Goal: Task Accomplishment & Management: Complete application form

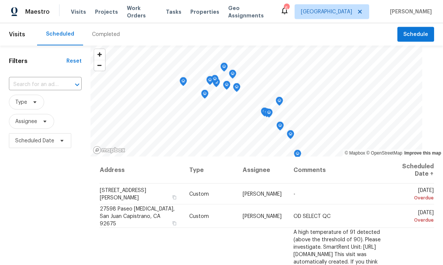
click at [145, 6] on div "Visits Projects Work Orders Tasks Properties Geo Assignments" at bounding box center [175, 11] width 209 height 15
click at [145, 13] on span "Work Orders" at bounding box center [142, 11] width 30 height 15
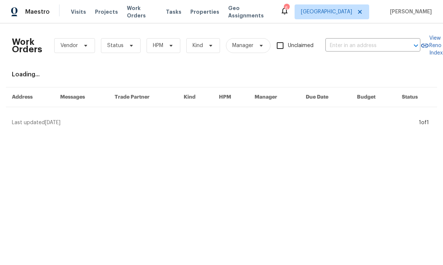
click at [348, 49] on input "text" at bounding box center [362, 45] width 74 height 11
type input "[GEOGRAPHIC_DATA]"
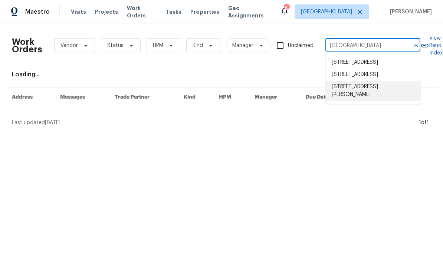
click at [364, 101] on li "[STREET_ADDRESS][PERSON_NAME]" at bounding box center [372, 91] width 95 height 20
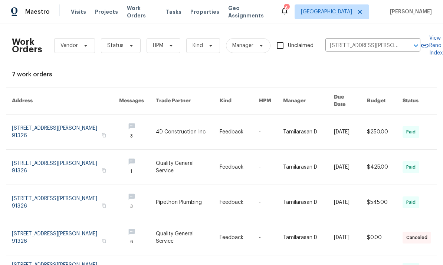
click at [259, 122] on link at bounding box center [271, 132] width 24 height 35
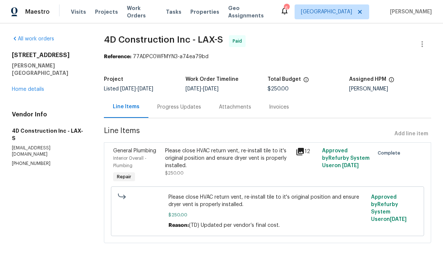
click at [301, 152] on icon at bounding box center [299, 151] width 9 height 9
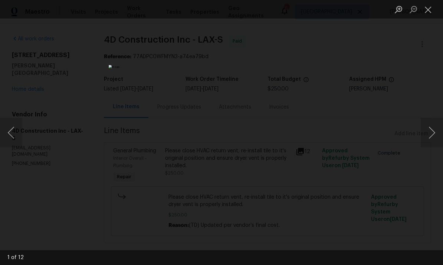
click at [428, 132] on button "Next image" at bounding box center [431, 133] width 22 height 30
click at [428, 136] on button "Next image" at bounding box center [431, 133] width 22 height 30
click at [427, 135] on button "Next image" at bounding box center [431, 133] width 22 height 30
click at [428, 133] on button "Next image" at bounding box center [431, 133] width 22 height 30
click at [429, 135] on button "Next image" at bounding box center [431, 133] width 22 height 30
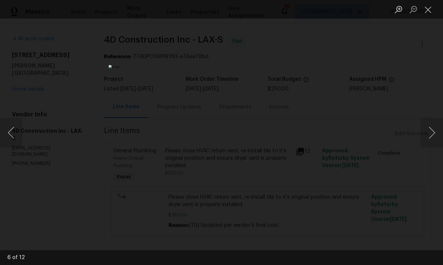
click at [430, 133] on button "Next image" at bounding box center [431, 133] width 22 height 30
click at [433, 131] on button "Next image" at bounding box center [431, 133] width 22 height 30
click at [430, 129] on button "Next image" at bounding box center [431, 133] width 22 height 30
click at [437, 132] on button "Next image" at bounding box center [431, 133] width 22 height 30
click at [430, 133] on button "Next image" at bounding box center [431, 133] width 22 height 30
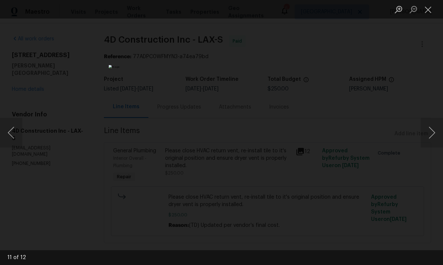
click at [427, 13] on button "Close lightbox" at bounding box center [427, 9] width 15 height 13
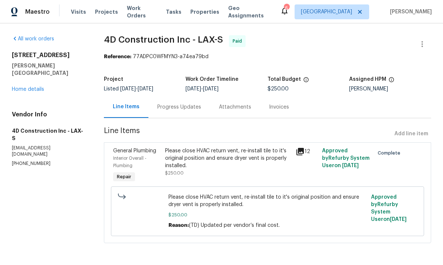
click at [35, 87] on link "Home details" at bounding box center [28, 89] width 32 height 5
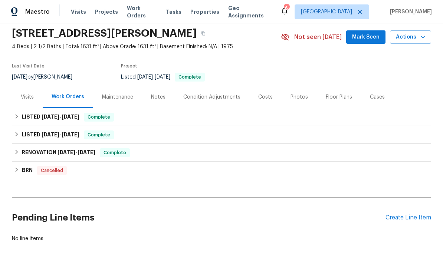
scroll to position [26, 0]
click at [412, 217] on div "Create Line Item" at bounding box center [408, 218] width 46 height 7
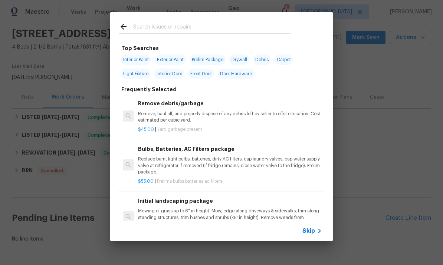
click at [213, 29] on input "text" at bounding box center [211, 27] width 157 height 11
type input "Kit"
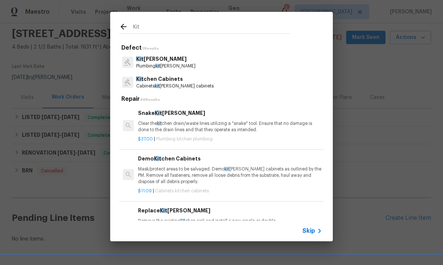
click at [179, 79] on p "Kit chen Cabinets" at bounding box center [174, 79] width 77 height 8
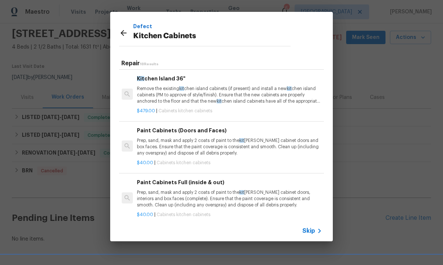
scroll to position [51, 1]
click at [208, 145] on p "Prep, sand, mask and apply 2 coats of paint to the kit chen cabinet doors and b…" at bounding box center [229, 147] width 184 height 19
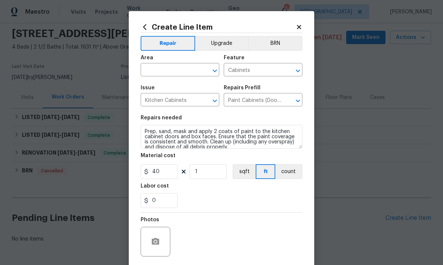
click at [166, 70] on input "text" at bounding box center [169, 70] width 58 height 11
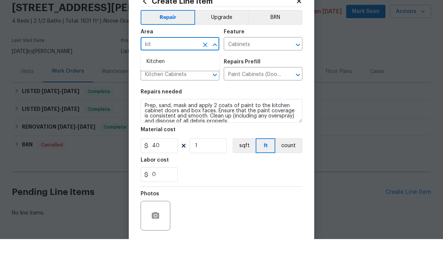
click at [163, 82] on li "Kitchen" at bounding box center [179, 88] width 79 height 12
type input "Kitchen"
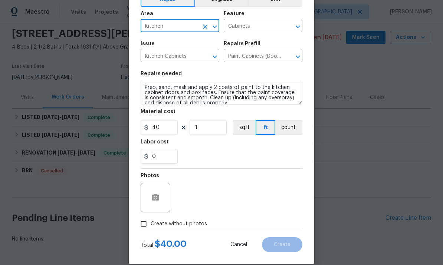
scroll to position [48, 0]
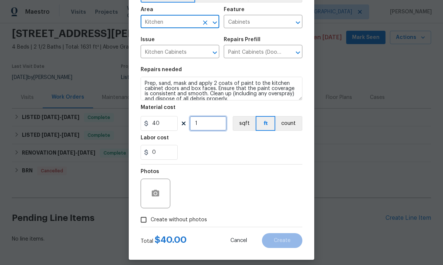
click at [210, 128] on input "1" at bounding box center [207, 123] width 37 height 15
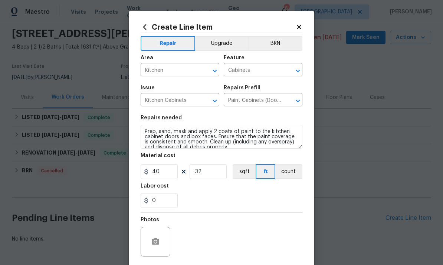
scroll to position [0, 0]
type input "32"
click at [221, 39] on button "Upgrade" at bounding box center [221, 43] width 53 height 15
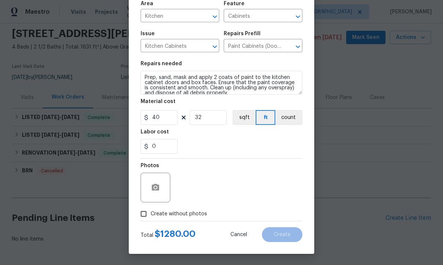
scroll to position [56, 0]
click at [156, 184] on icon "button" at bounding box center [155, 187] width 7 height 7
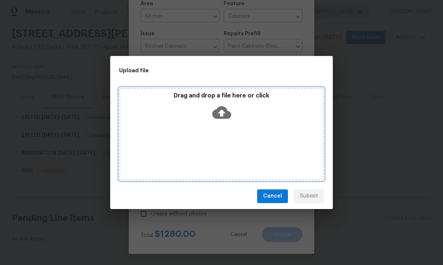
click at [222, 112] on icon at bounding box center [221, 112] width 19 height 19
click at [225, 113] on icon at bounding box center [221, 112] width 19 height 19
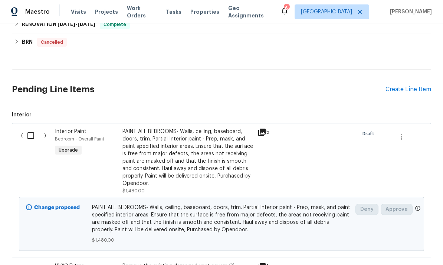
click at [31, 138] on input "checkbox" at bounding box center [33, 136] width 21 height 16
checkbox input "true"
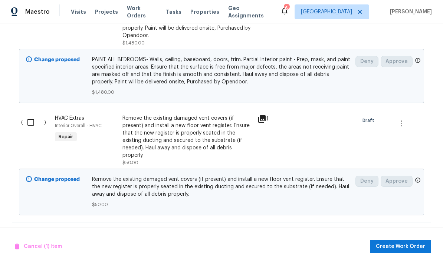
click at [29, 125] on input "checkbox" at bounding box center [33, 123] width 21 height 16
checkbox input "true"
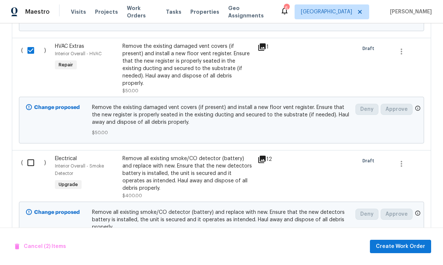
scroll to position [456, 0]
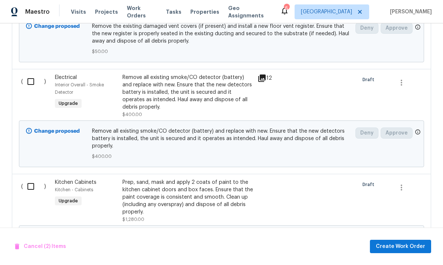
click at [34, 81] on input "checkbox" at bounding box center [33, 82] width 21 height 16
checkbox input "true"
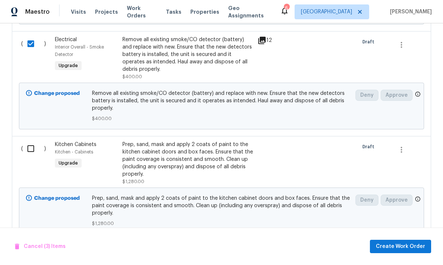
scroll to position [28, 0]
click at [33, 141] on input "checkbox" at bounding box center [33, 149] width 21 height 16
checkbox input "true"
click at [400, 244] on span "Create Work Order" at bounding box center [399, 246] width 49 height 9
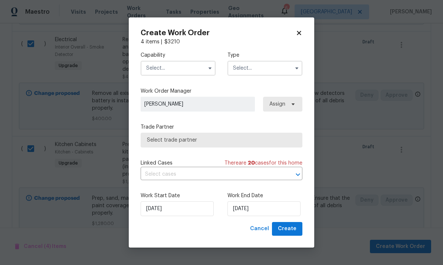
click at [183, 68] on input "text" at bounding box center [177, 68] width 75 height 15
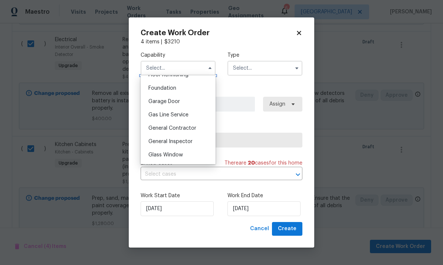
scroll to position [309, 0]
click at [193, 128] on span "General Contractor" at bounding box center [172, 128] width 48 height 5
type input "General Contractor"
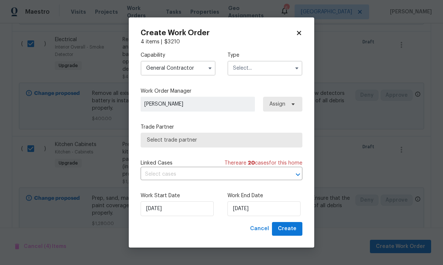
click at [263, 65] on input "text" at bounding box center [264, 68] width 75 height 15
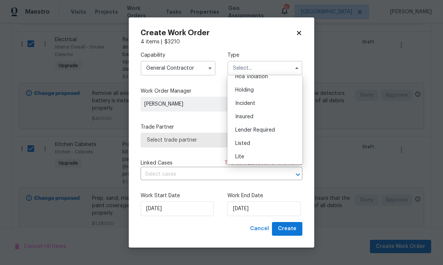
scroll to position [31, 0]
click at [252, 132] on div "Listed" at bounding box center [264, 132] width 71 height 13
type input "Listed"
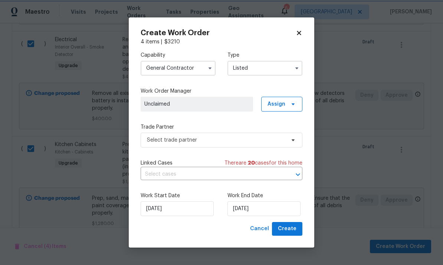
scroll to position [0, 0]
click at [285, 100] on span "Assign" at bounding box center [281, 104] width 41 height 15
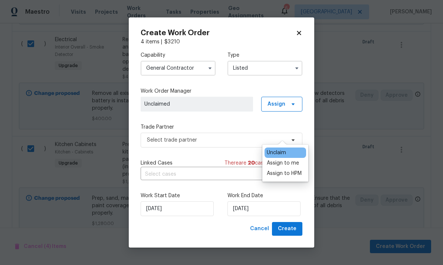
click at [292, 159] on div "Assign to me" at bounding box center [282, 162] width 32 height 7
click at [216, 152] on div "Capability General Contractor Type Listed Work Order Manager Frank Santellanes …" at bounding box center [221, 134] width 162 height 176
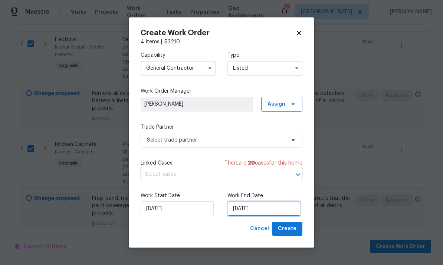
click at [267, 215] on input "[DATE]" at bounding box center [263, 208] width 73 height 15
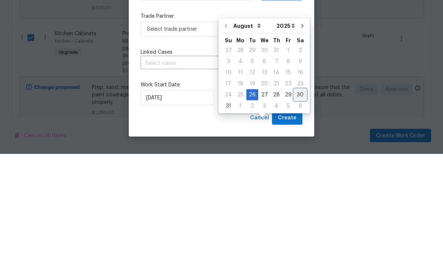
click at [300, 201] on div "30" at bounding box center [300, 206] width 12 height 10
type input "[DATE]"
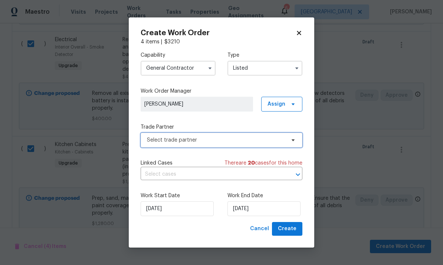
click at [289, 133] on span "Select trade partner" at bounding box center [221, 140] width 162 height 15
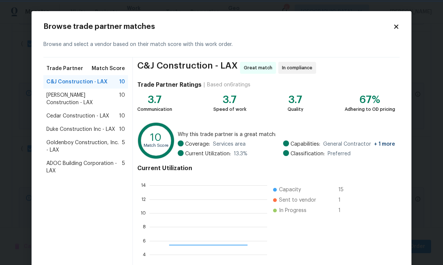
scroll to position [104, 117]
click at [100, 112] on span "Cedar Construction - LAX" at bounding box center [77, 115] width 63 height 7
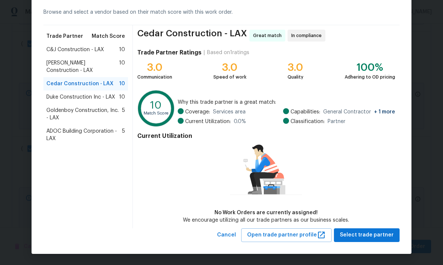
scroll to position [32, 0]
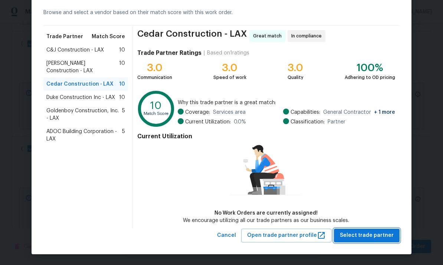
click at [395, 241] on button "Select trade partner" at bounding box center [367, 236] width 66 height 14
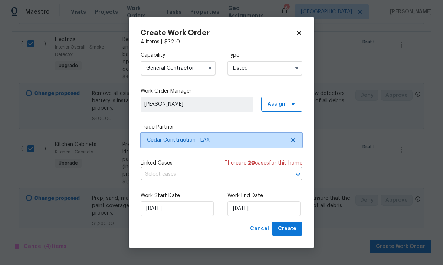
scroll to position [0, 0]
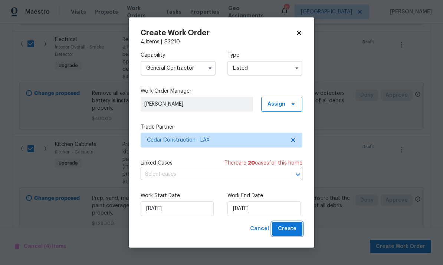
click at [293, 228] on span "Create" at bounding box center [287, 228] width 19 height 9
checkbox input "false"
